Goal: Task Accomplishment & Management: Use online tool/utility

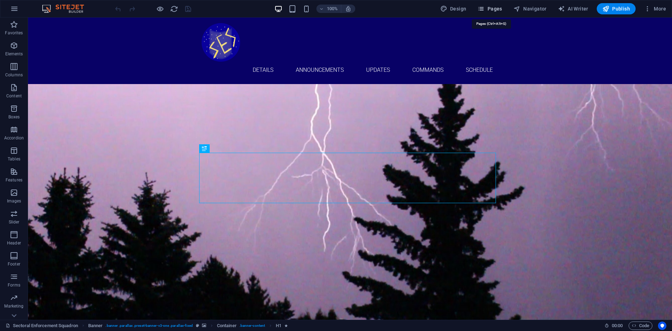
click at [490, 10] on span "Pages" at bounding box center [489, 8] width 24 height 7
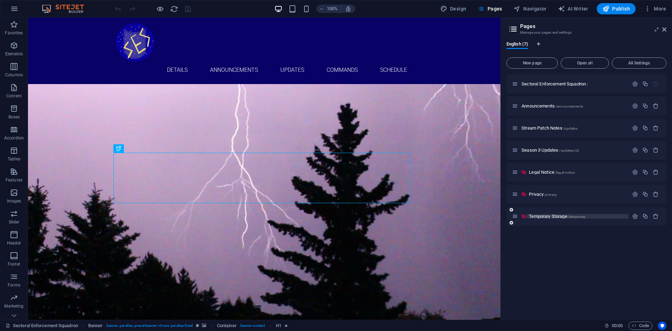
click at [551, 217] on span "Temporary Storage /temporary" at bounding box center [557, 215] width 57 height 5
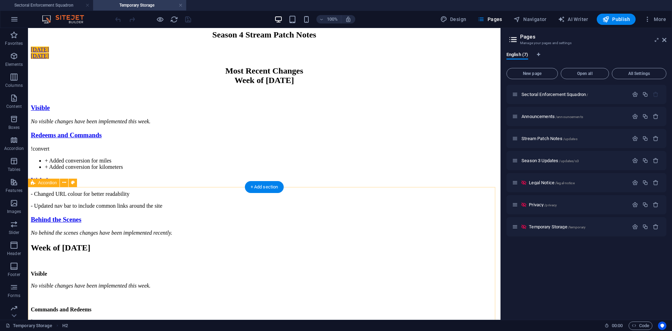
scroll to position [245, 0]
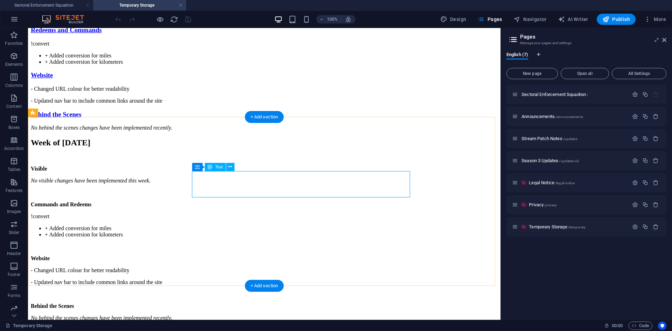
click at [295, 65] on div "!convert + Added conversion for miles + Added conversion for kilometers" at bounding box center [264, 53] width 467 height 24
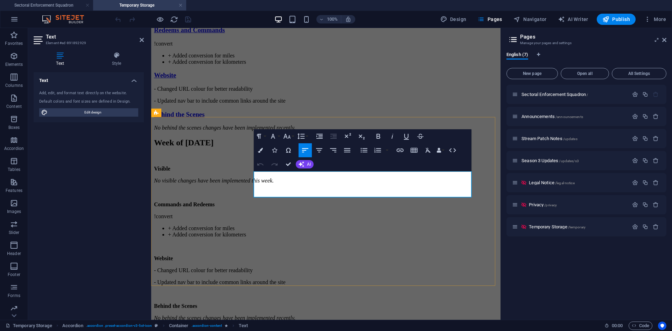
click at [359, 65] on li "+ Added conversion for kilometers" at bounding box center [333, 62] width 330 height 6
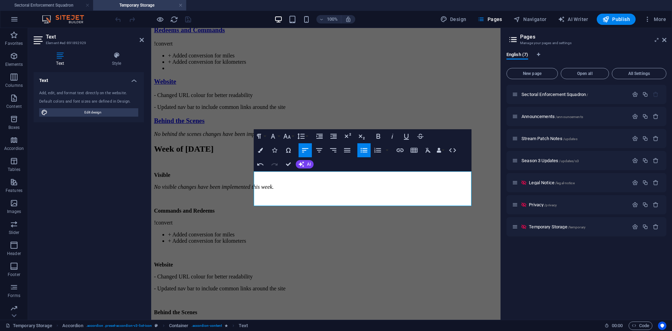
click at [362, 149] on icon "button" at bounding box center [364, 150] width 8 height 8
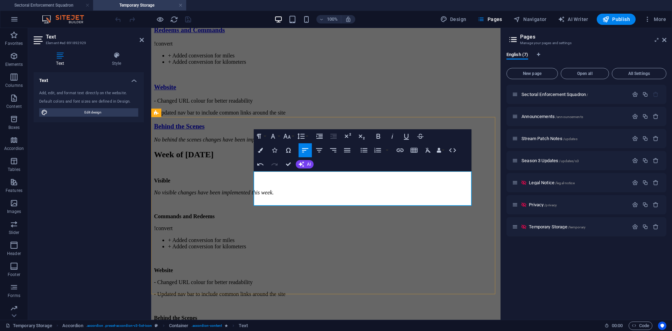
click at [274, 77] on p at bounding box center [326, 74] width 344 height 6
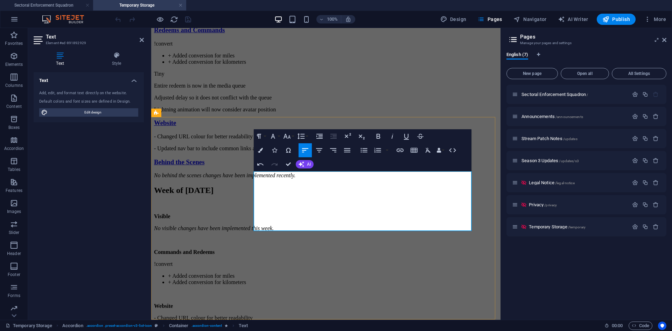
scroll to position [704, 2]
click at [365, 89] on p "Entire redeem is now in the media queue" at bounding box center [326, 86] width 344 height 6
click at [366, 151] on icon "button" at bounding box center [364, 150] width 8 height 8
click at [366, 148] on icon "button" at bounding box center [363, 150] width 7 height 5
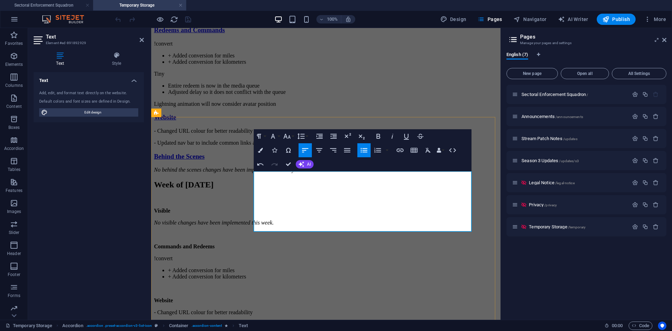
click at [258, 107] on p "Lightning animation will now consider avatar position" at bounding box center [326, 104] width 344 height 6
click at [363, 149] on icon "button" at bounding box center [364, 150] width 8 height 8
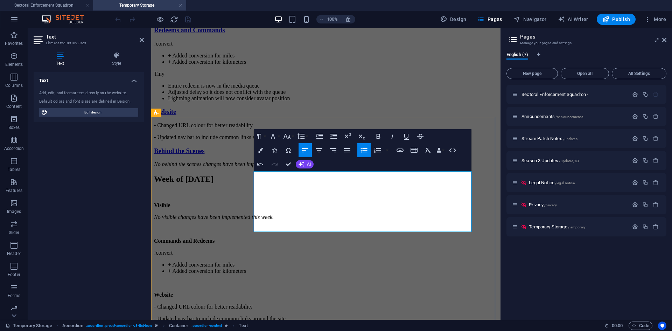
click at [399, 101] on li "Lightning animation will now consider avatar position" at bounding box center [333, 98] width 330 height 6
click at [381, 167] on div "Visible No visible changes have been implemented this week. Redeems and Command…" at bounding box center [326, 83] width 344 height 168
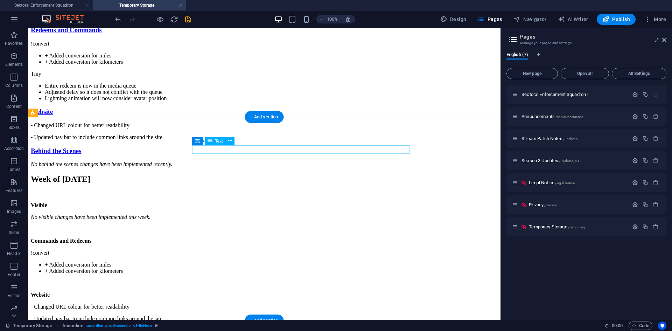
click at [335, 20] on div "No visible changes have been implemented this week." at bounding box center [264, 16] width 467 height 6
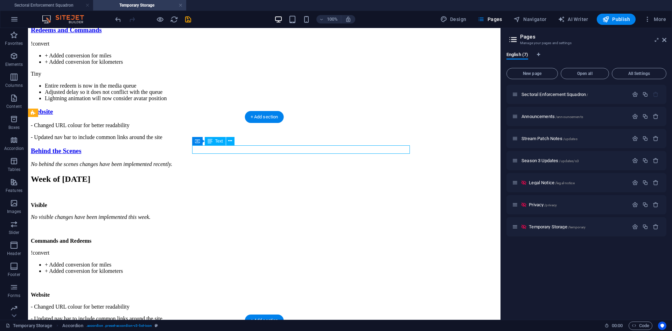
click at [335, 20] on div "No visible changes have been implemented this week." at bounding box center [264, 16] width 467 height 6
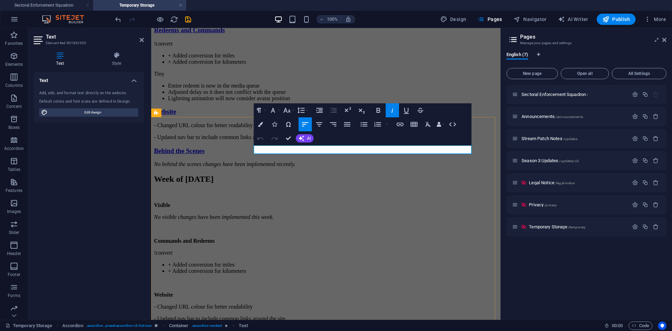
click at [398, 20] on p "No visible changes have been implemented this week." at bounding box center [326, 16] width 344 height 6
click at [281, 167] on div "Visible Avatar will move to the left side automatically when changing to certai…" at bounding box center [326, 83] width 344 height 168
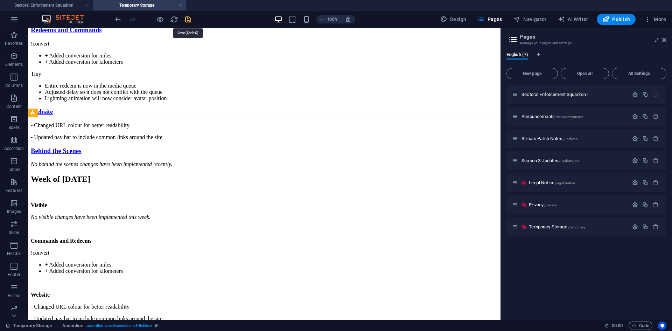
click at [187, 17] on icon "save" at bounding box center [188, 19] width 8 height 8
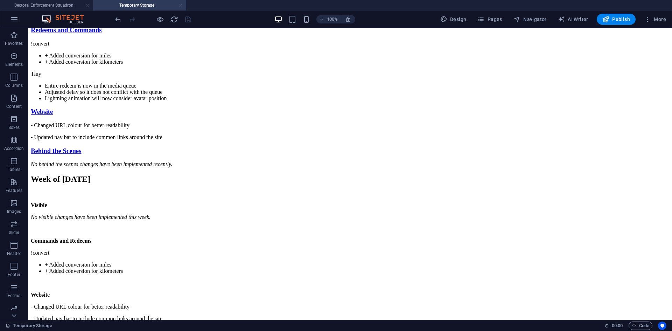
click at [181, 5] on link at bounding box center [180, 5] width 4 height 7
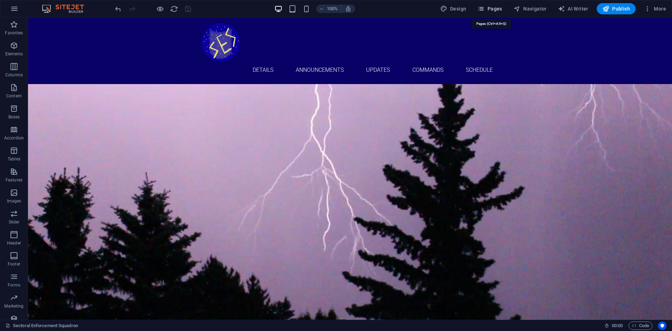
click at [488, 10] on span "Pages" at bounding box center [489, 8] width 24 height 7
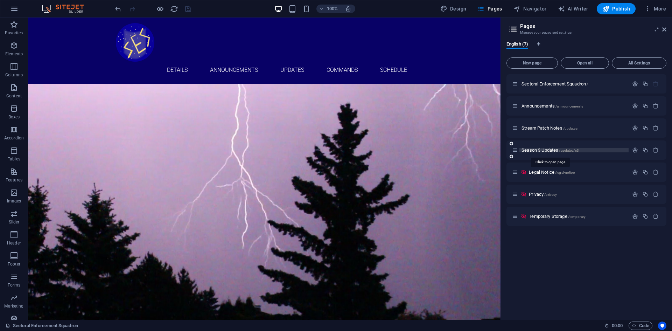
click at [538, 149] on span "Season 3 Updates /updates/s3" at bounding box center [549, 149] width 57 height 5
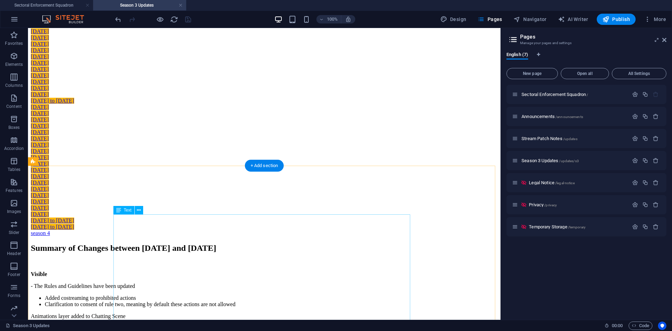
scroll to position [0, 0]
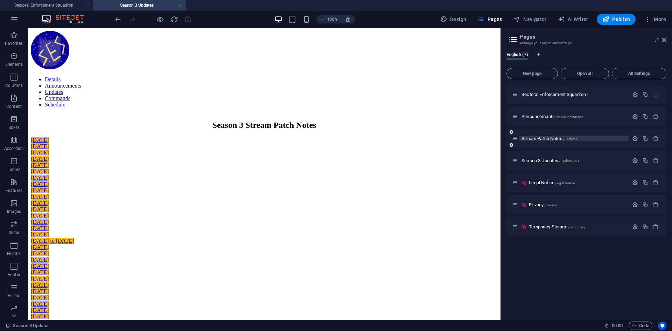
click at [550, 138] on span "Stream Patch Notes /updates" at bounding box center [549, 138] width 56 height 5
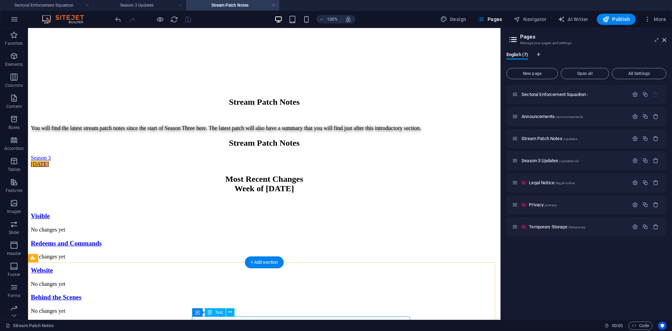
scroll to position [198, 0]
click at [548, 227] on span "Temporary Storage /temporary" at bounding box center [557, 226] width 57 height 5
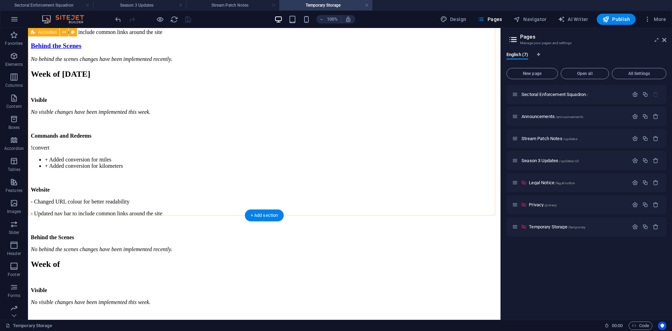
scroll to position [315, 0]
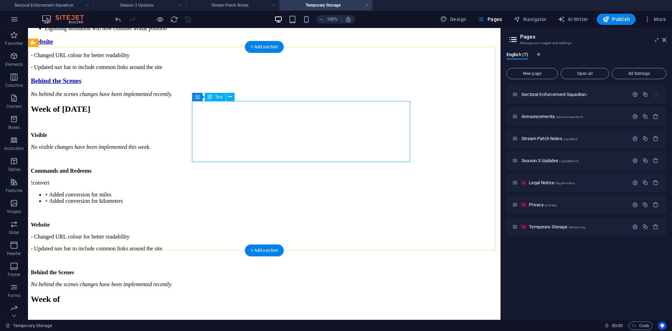
click at [337, 31] on div "!convert + Added conversion for miles + Added conversion for kilometers Tiny En…" at bounding box center [264, 1] width 467 height 61
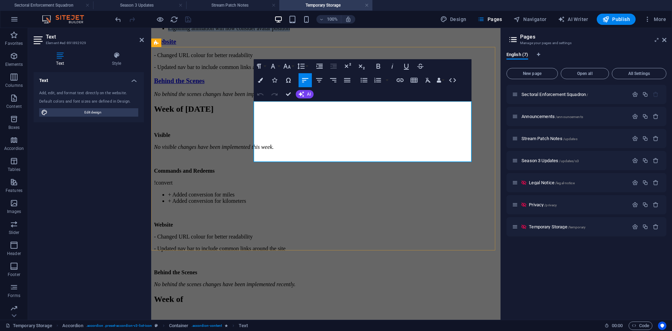
drag, startPoint x: 394, startPoint y: 157, endPoint x: 254, endPoint y: 131, distance: 143.1
click at [254, 31] on div "!convert + Added conversion for miles + Added conversion for kilometers Tiny En…" at bounding box center [326, 1] width 344 height 61
copy div "Tiny Entire redeem is now in the media queue Adjusted delay so it does not conf…"
click at [324, 97] on div "Visible Avatar will move to the left side automatically when changing to certai…" at bounding box center [326, 13] width 344 height 168
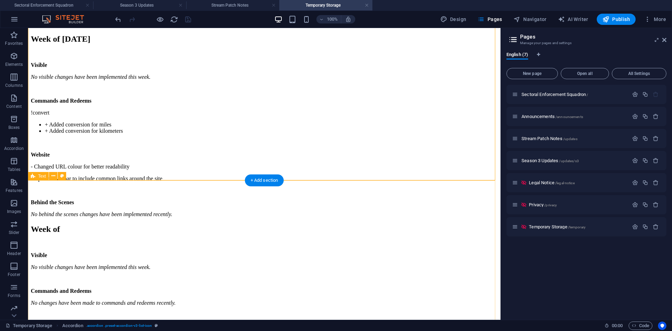
scroll to position [455, 0]
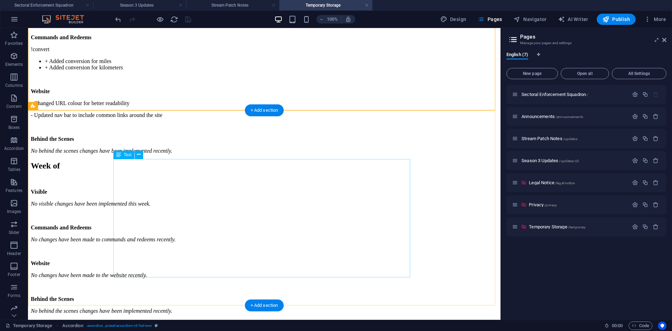
click at [185, 154] on div "Visible No visible changes have been implemented this week. Commands and Redeem…" at bounding box center [264, 76] width 467 height 155
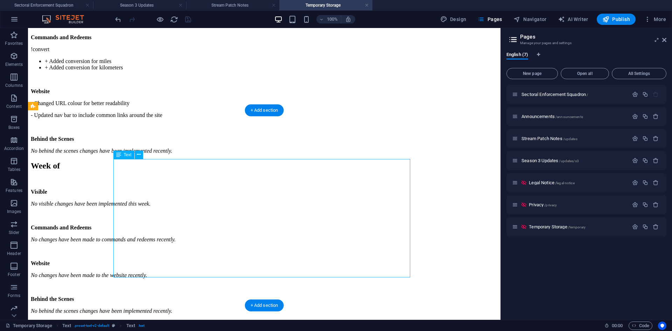
click at [185, 154] on div "Visible No visible changes have been implemented this week. Commands and Redeem…" at bounding box center [264, 76] width 467 height 155
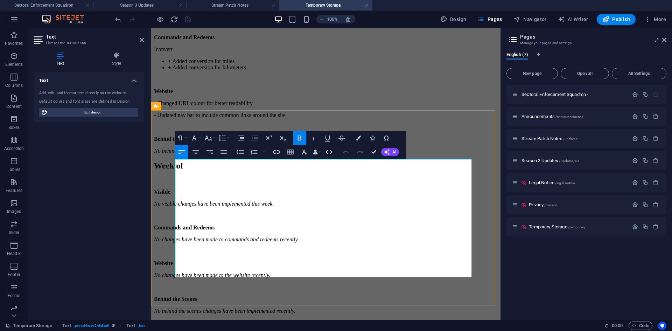
click at [272, 71] on li "+ Added conversion for kilometers" at bounding box center [333, 67] width 330 height 6
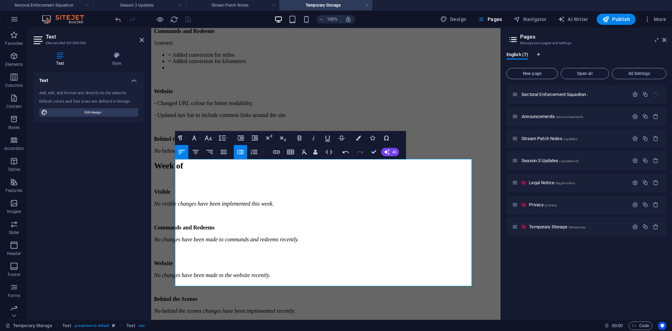
click at [240, 152] on icon "button" at bounding box center [240, 152] width 8 height 8
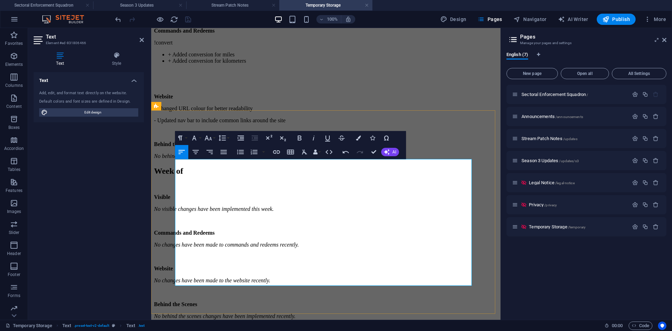
click at [203, 76] on p at bounding box center [326, 73] width 344 height 6
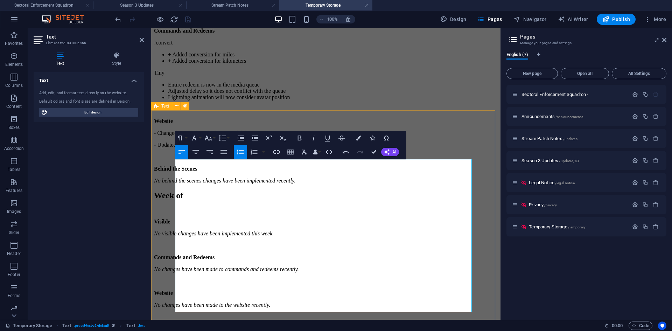
click at [165, 184] on div "Week of [DATE] Visible No visible changes have been implemented this week. Comm…" at bounding box center [326, 73] width 344 height 219
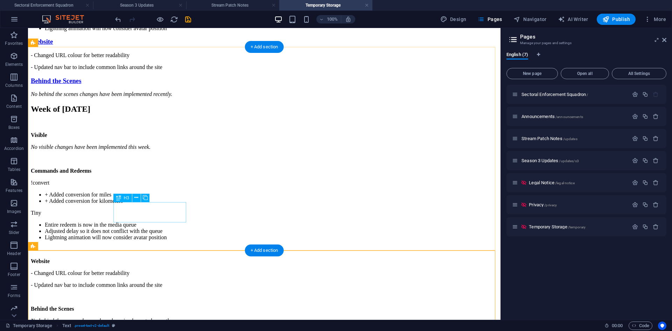
scroll to position [245, 0]
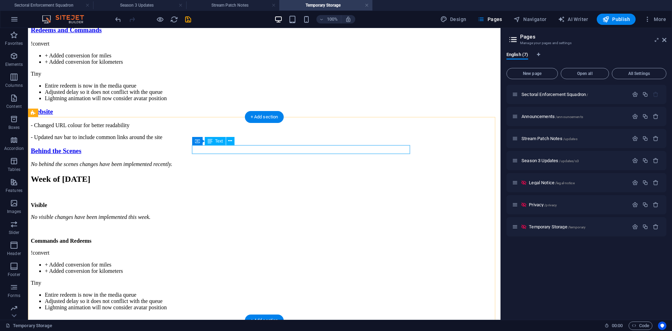
click at [393, 20] on div "Avatar will move to the left side automatically when changing to certain catego…" at bounding box center [264, 16] width 467 height 6
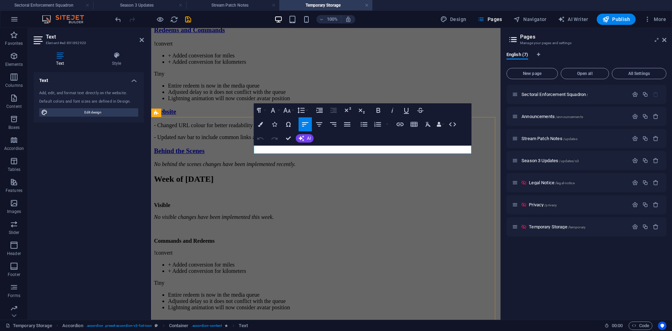
copy p "Avatar will move to the left side automatically when changing to certain catego…"
click at [218, 167] on div "Visible Avatar will move to the left side automatically when changing to certai…" at bounding box center [326, 83] width 344 height 168
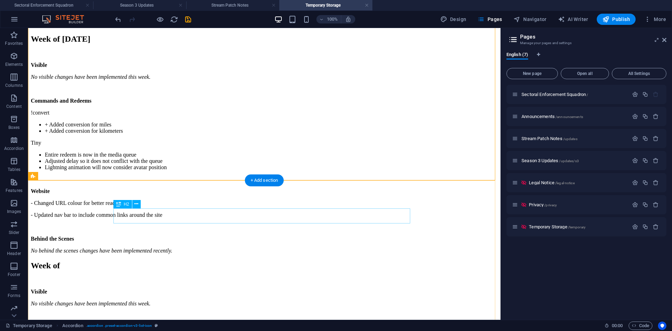
scroll to position [420, 0]
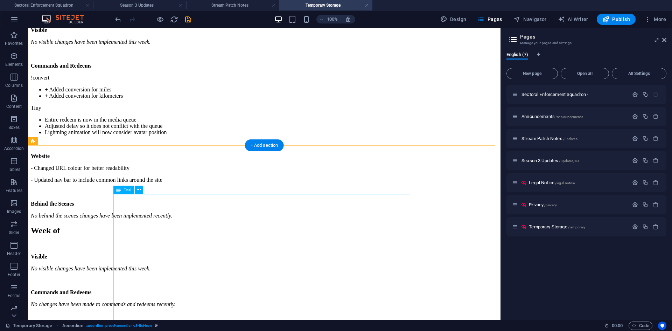
click at [213, 204] on div "Visible No visible changes have been implemented this week. Commands and Redeem…" at bounding box center [264, 123] width 467 height 192
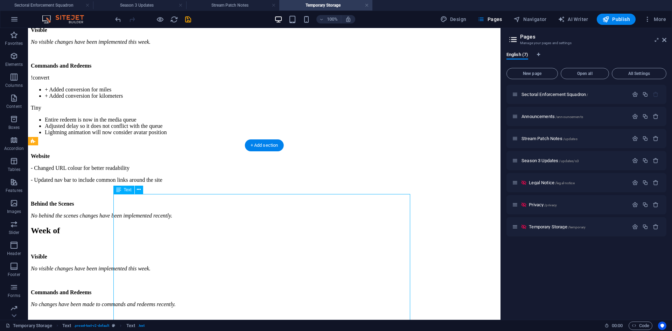
click at [213, 204] on div "Visible No visible changes have been implemented this week. Commands and Redeem…" at bounding box center [264, 123] width 467 height 192
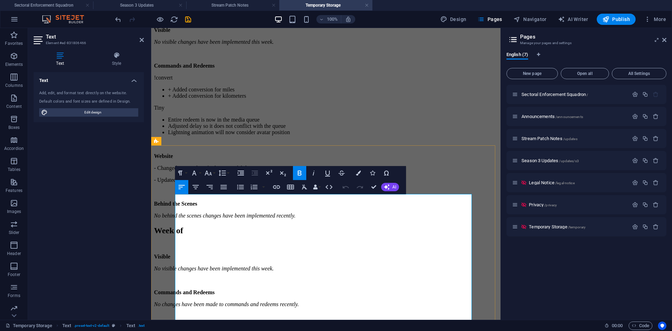
click at [330, 45] on p "No visible changes have been implemented this week." at bounding box center [326, 42] width 344 height 6
click at [162, 219] on div "Week of [DATE] Visible Avatar will move to the left side automatically when cha…" at bounding box center [326, 108] width 344 height 219
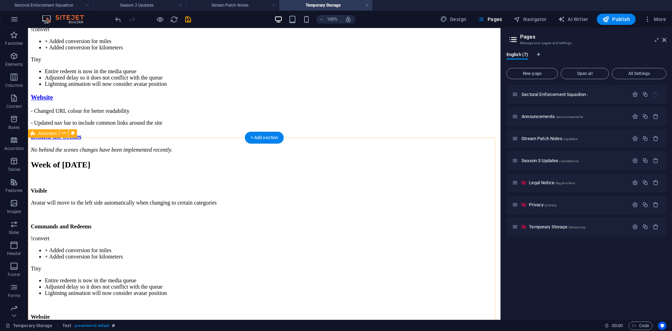
scroll to position [224, 0]
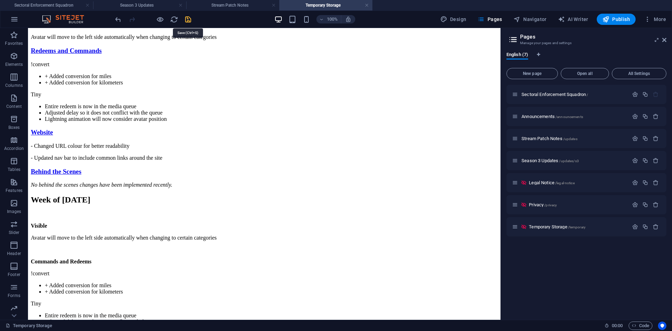
click at [187, 19] on icon "save" at bounding box center [188, 19] width 8 height 8
